Goal: Check status: Check status

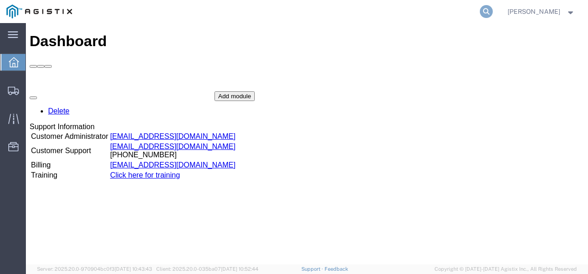
click at [493, 9] on icon at bounding box center [486, 11] width 13 height 13
paste input "56967936"
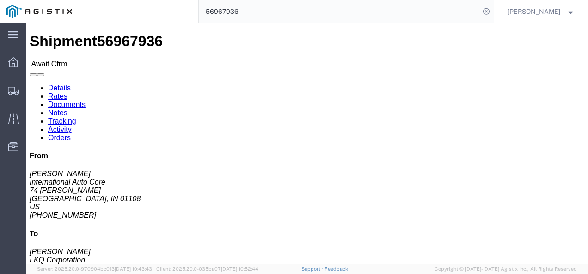
click h4 "Routing & Vehicle Information"
click div "Ship From International Auto Core ([PERSON_NAME]) [STREET_ADDRESS][PERSON_NAME]…"
click h4 "Routing & Vehicle Information"
click div "Ship From International Auto Core ([PERSON_NAME]) [STREET_ADDRESS][PERSON_NAME]…"
click link "Rates"
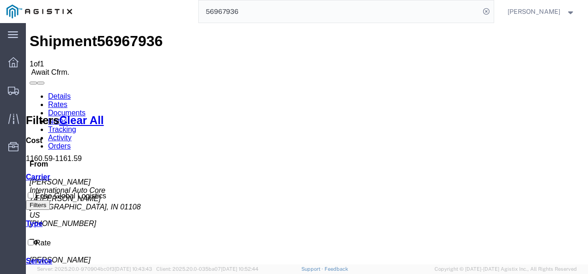
drag, startPoint x: 287, startPoint y: 208, endPoint x: 267, endPoint y: 200, distance: 22.1
click at [59, 92] on link "Details" at bounding box center [59, 96] width 23 height 8
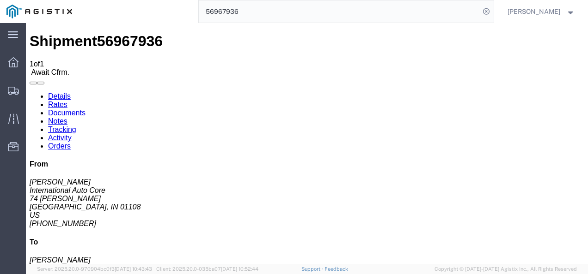
click div "Leg 1 - Truckload Vehicle 1: Standard Dry Van (53 Feet) Number of trucks: 1"
click at [32, 87] on span "Shipments" at bounding box center [28, 90] width 6 height 18
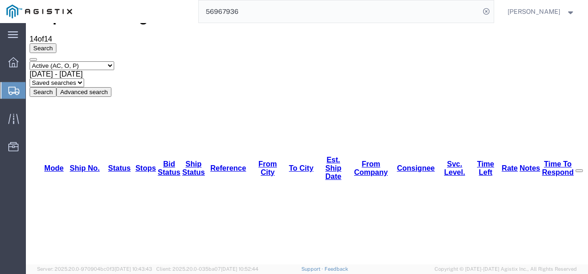
scroll to position [46, 0]
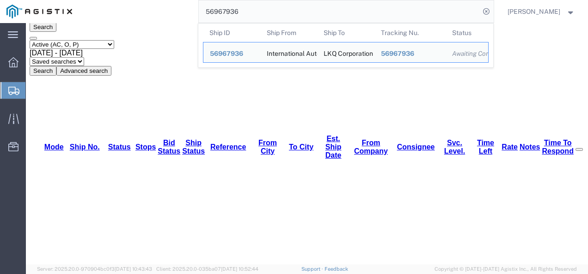
click at [289, 4] on input "56967936" at bounding box center [339, 11] width 281 height 22
click at [287, 4] on input "56967936" at bounding box center [339, 11] width 281 height 22
paste input "797450"
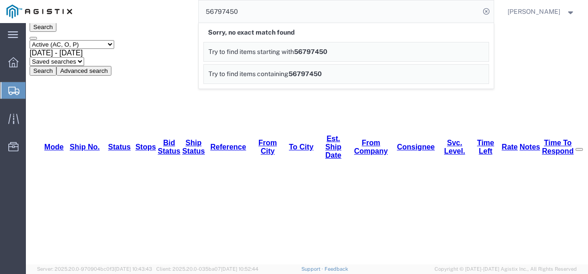
click at [281, 6] on input "56797450" at bounding box center [339, 11] width 281 height 22
click at [323, 6] on input "56797450" at bounding box center [339, 11] width 281 height 22
paste input "979"
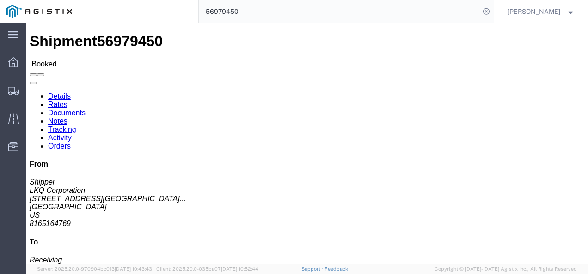
click div "Leg 1 - Truckload Vehicle 1: Standard Dry Van (53 Feet) Number of trucks: 1"
click div "Shipment Detail Ship From LKQ Corporation (Shipper) 3021 [STREET_ADDRESS] 81651…"
click div "Leg 1 - Truckload Vehicle 1: Standard Dry Van (53 Feet) Number of trucks: 1"
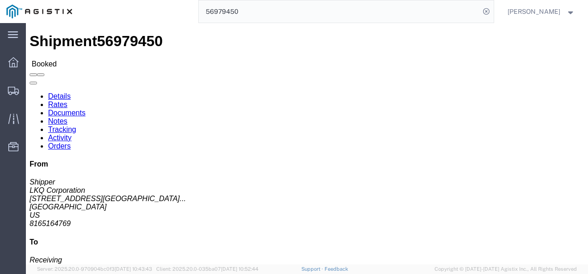
click div "Shipment Detail Ship From LKQ Corporation (Shipper) 3021 [STREET_ADDRESS] 81651…"
drag, startPoint x: 322, startPoint y: 182, endPoint x: 231, endPoint y: 137, distance: 101.5
click div "Leg 1 - Truckload Vehicle 1: Standard Dry Van (53 Feet) Number of trucks: 1"
click span "56979450"
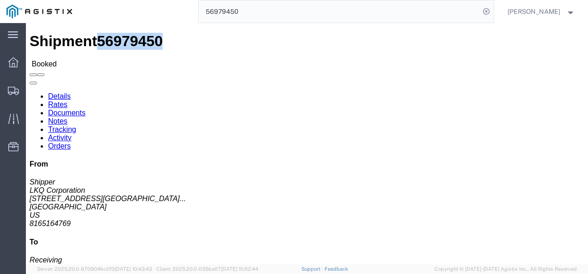
click span "56979450"
copy span "56979450"
drag, startPoint x: 318, startPoint y: 166, endPoint x: 318, endPoint y: 178, distance: 12.0
click div "Shipment Detail Ship From LKQ Corporation (Shipper) 3021 [STREET_ADDRESS] 81651…"
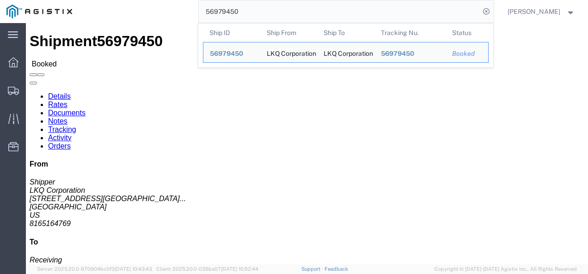
click at [281, 11] on input "56979450" at bounding box center [339, 11] width 281 height 22
paste input "68773"
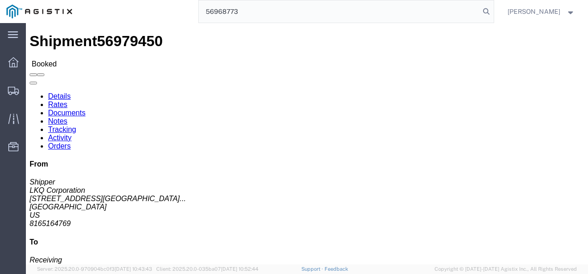
type input "56968773"
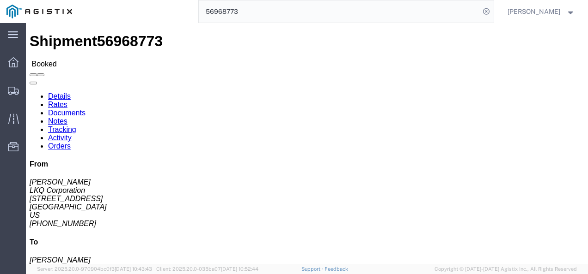
click div "Ship From LKQ Corporation ([PERSON_NAME]) 3064 [STREET_ADDRESS] [PHONE_NUMBER] …"
drag, startPoint x: 348, startPoint y: 175, endPoint x: 317, endPoint y: 232, distance: 64.7
click h4 "Routing & Vehicle Information"
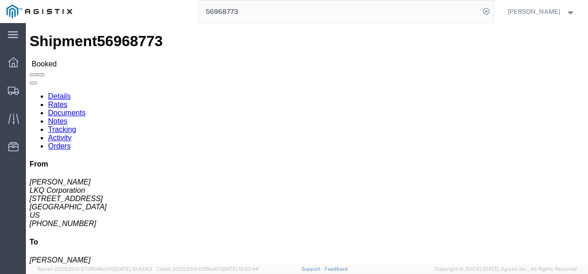
click div "Package Information Total shipment is made up of 24 packages containing 24 piec…"
click div "Shipment Detail Ship From LKQ Corporation ([PERSON_NAME]) 3064 [STREET_ADDRESS]…"
drag, startPoint x: 299, startPoint y: 219, endPoint x: 301, endPoint y: 230, distance: 11.8
click div "Leg 1 - Truckload Vehicle 1: Standard Dry Van (53 Feet) Number of trucks: 1"
